Goal: Task Accomplishment & Management: Manage account settings

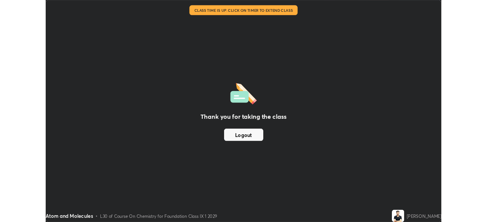
scroll to position [274, 487]
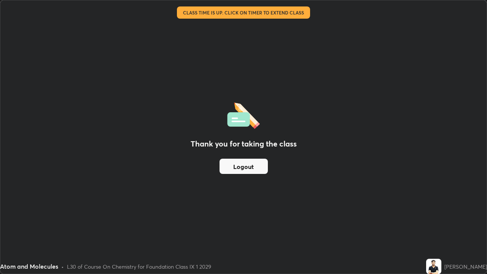
click at [259, 166] on button "Logout" at bounding box center [243, 166] width 48 height 15
click at [261, 162] on button "Logout" at bounding box center [243, 166] width 48 height 15
click at [259, 170] on button "Logout" at bounding box center [243, 166] width 48 height 15
click at [258, 170] on button "Logout" at bounding box center [243, 166] width 48 height 15
click at [262, 163] on button "Logout" at bounding box center [243, 166] width 48 height 15
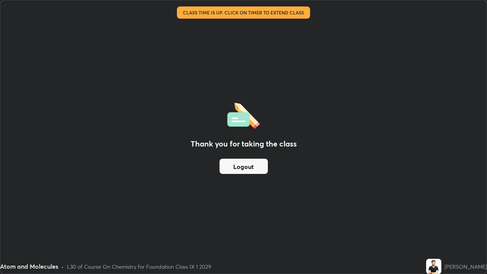
click at [261, 164] on button "Logout" at bounding box center [243, 166] width 48 height 15
click at [253, 168] on button "Logout" at bounding box center [243, 166] width 48 height 15
click at [249, 169] on button "Logout" at bounding box center [243, 166] width 48 height 15
click at [247, 167] on button "Logout" at bounding box center [243, 166] width 48 height 15
click at [247, 169] on button "Logout" at bounding box center [243, 166] width 48 height 15
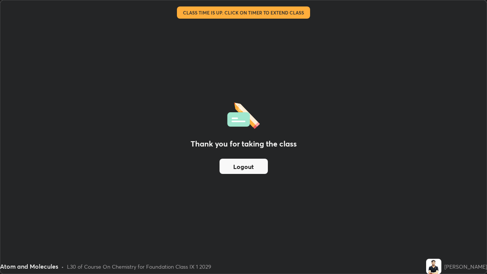
click at [246, 167] on button "Logout" at bounding box center [243, 166] width 48 height 15
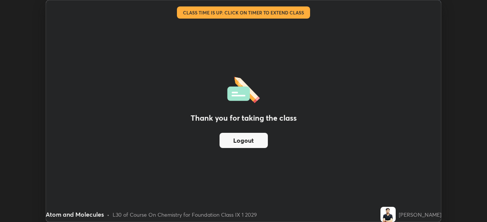
scroll to position [37806, 37542]
click at [254, 140] on button "Logout" at bounding box center [243, 140] width 48 height 15
